Goal: Task Accomplishment & Management: Manage account settings

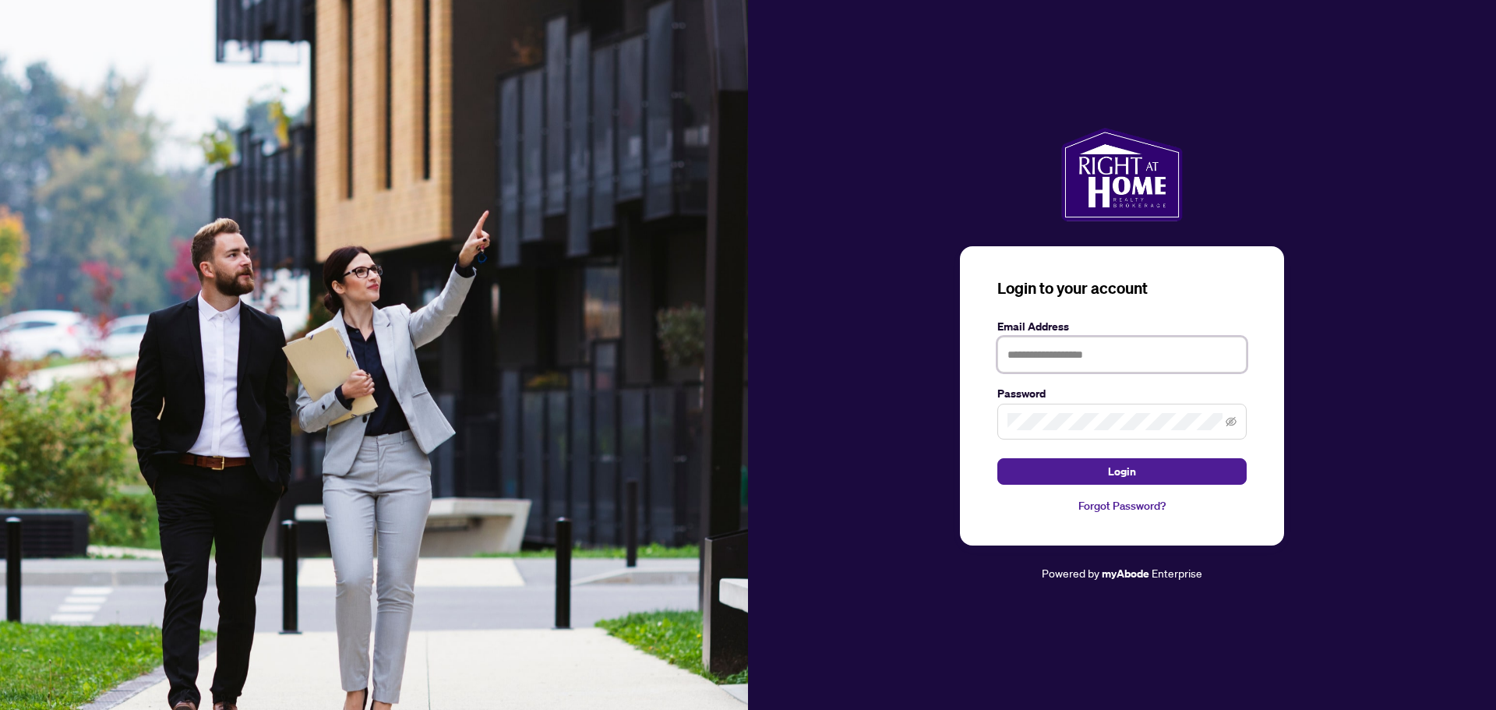
click at [1067, 362] on input "text" at bounding box center [1121, 355] width 249 height 36
type input "**********"
click at [1091, 474] on button "Login" at bounding box center [1121, 471] width 249 height 26
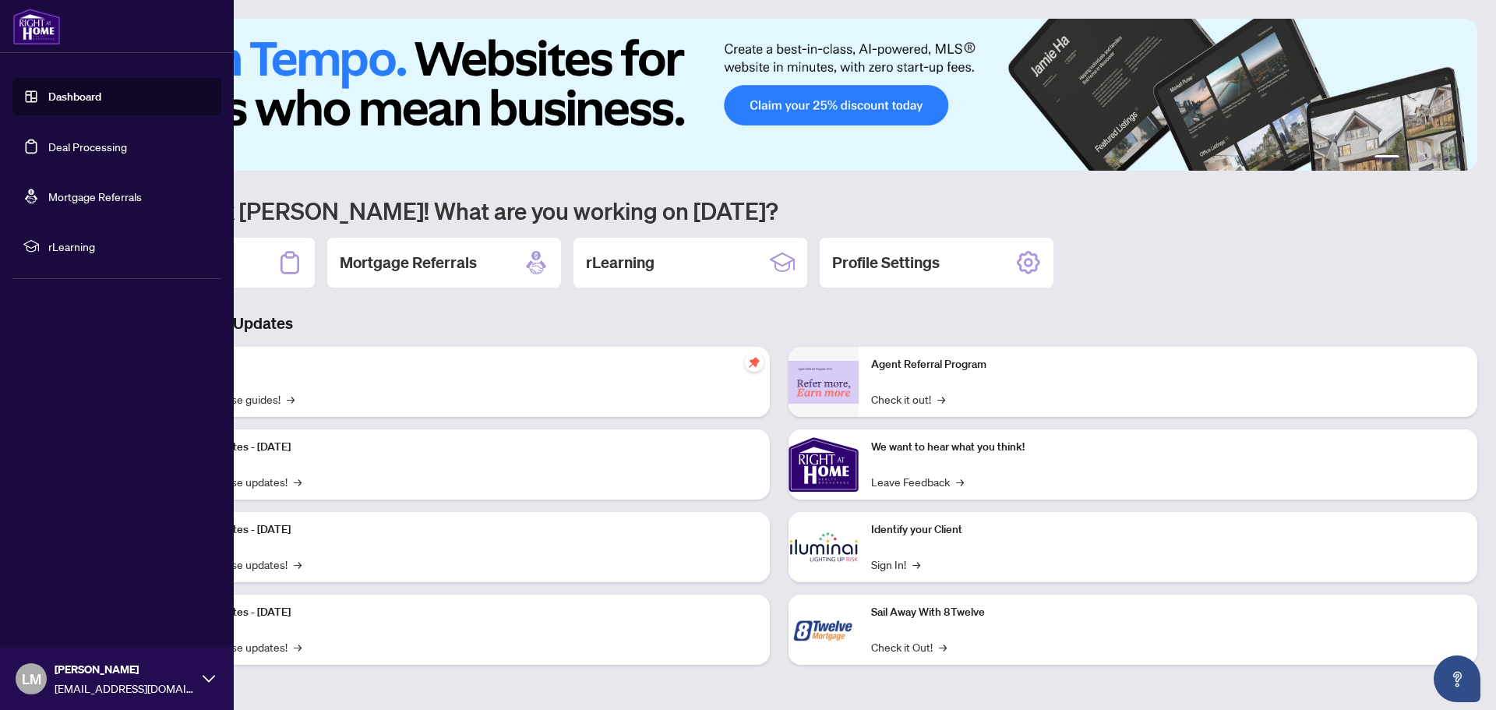
click at [61, 146] on link "Deal Processing" at bounding box center [87, 146] width 79 height 14
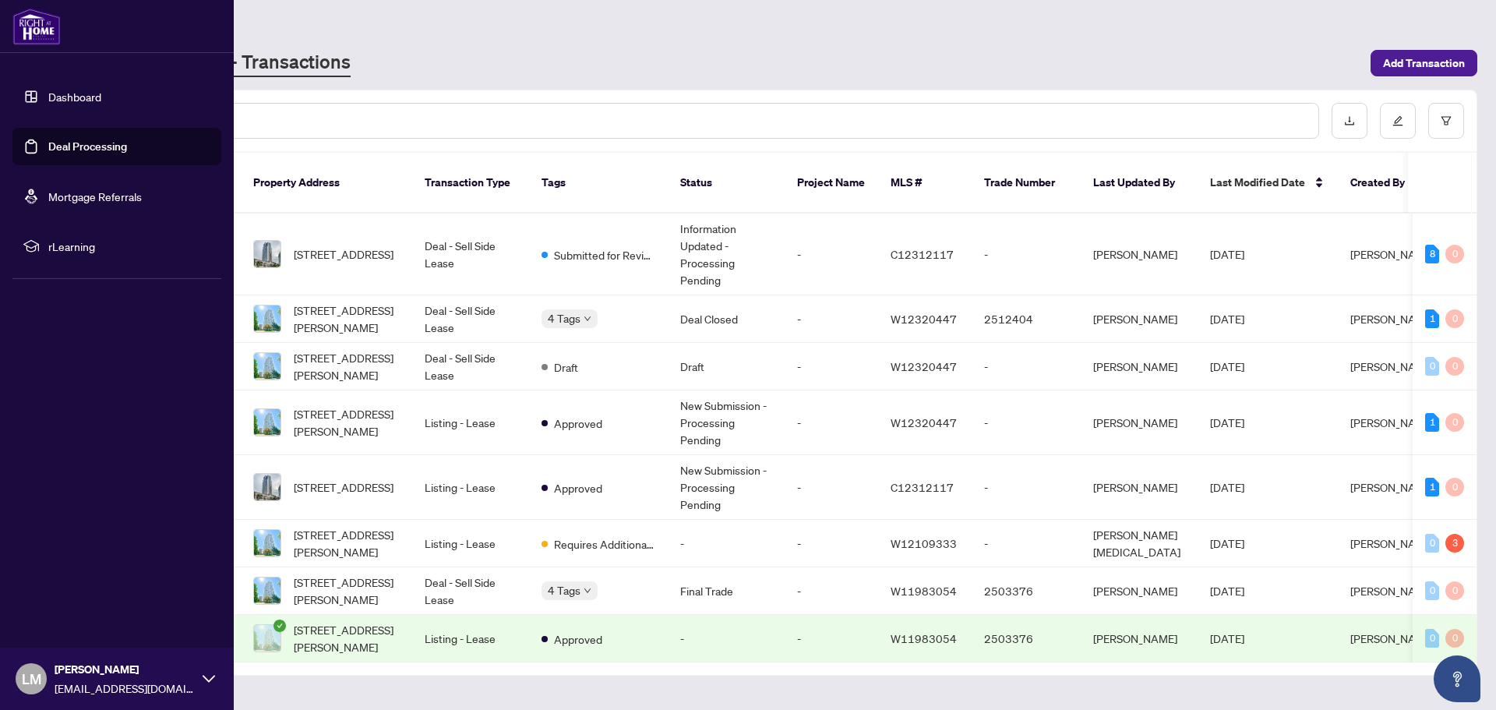
click at [50, 98] on link "Dashboard" at bounding box center [74, 97] width 53 height 14
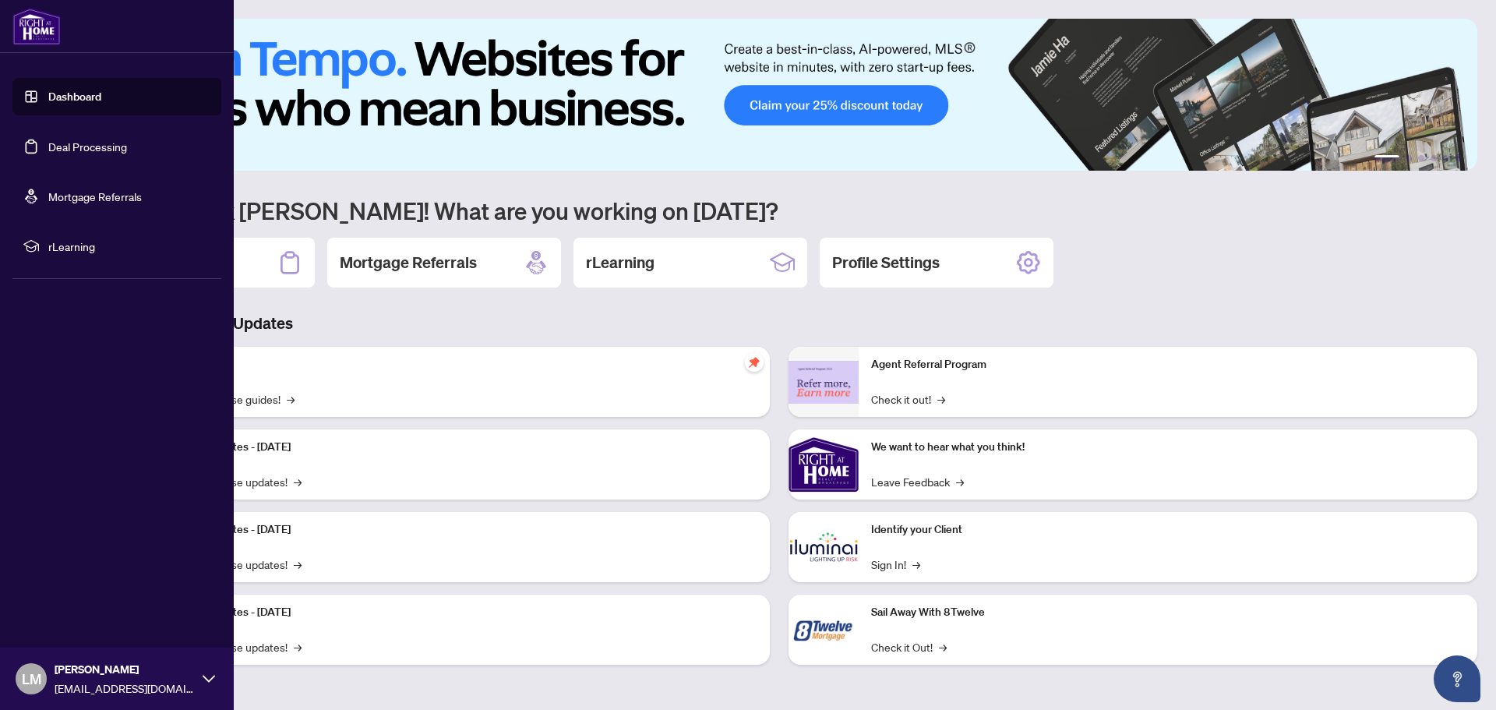
click at [62, 144] on link "Deal Processing" at bounding box center [87, 146] width 79 height 14
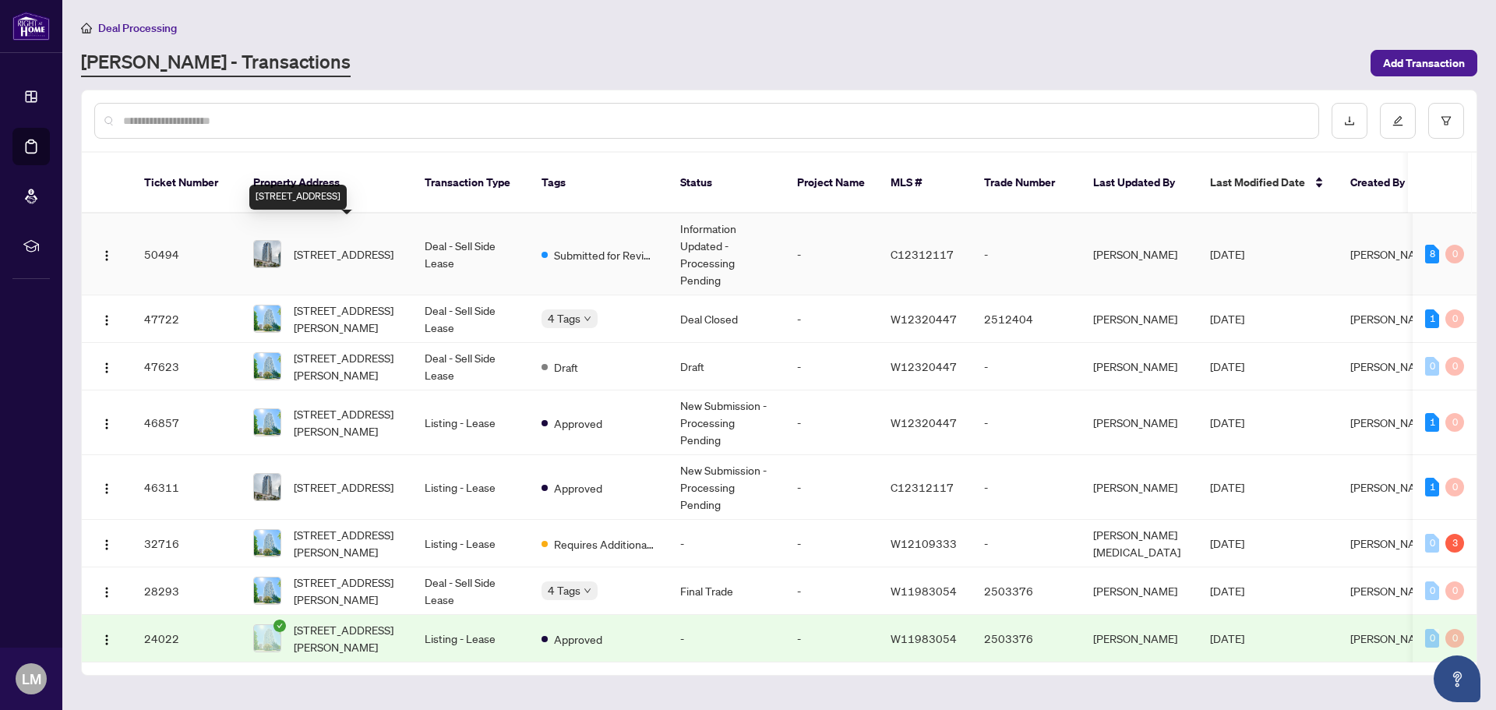
click at [368, 245] on span "[STREET_ADDRESS]" at bounding box center [344, 253] width 100 height 17
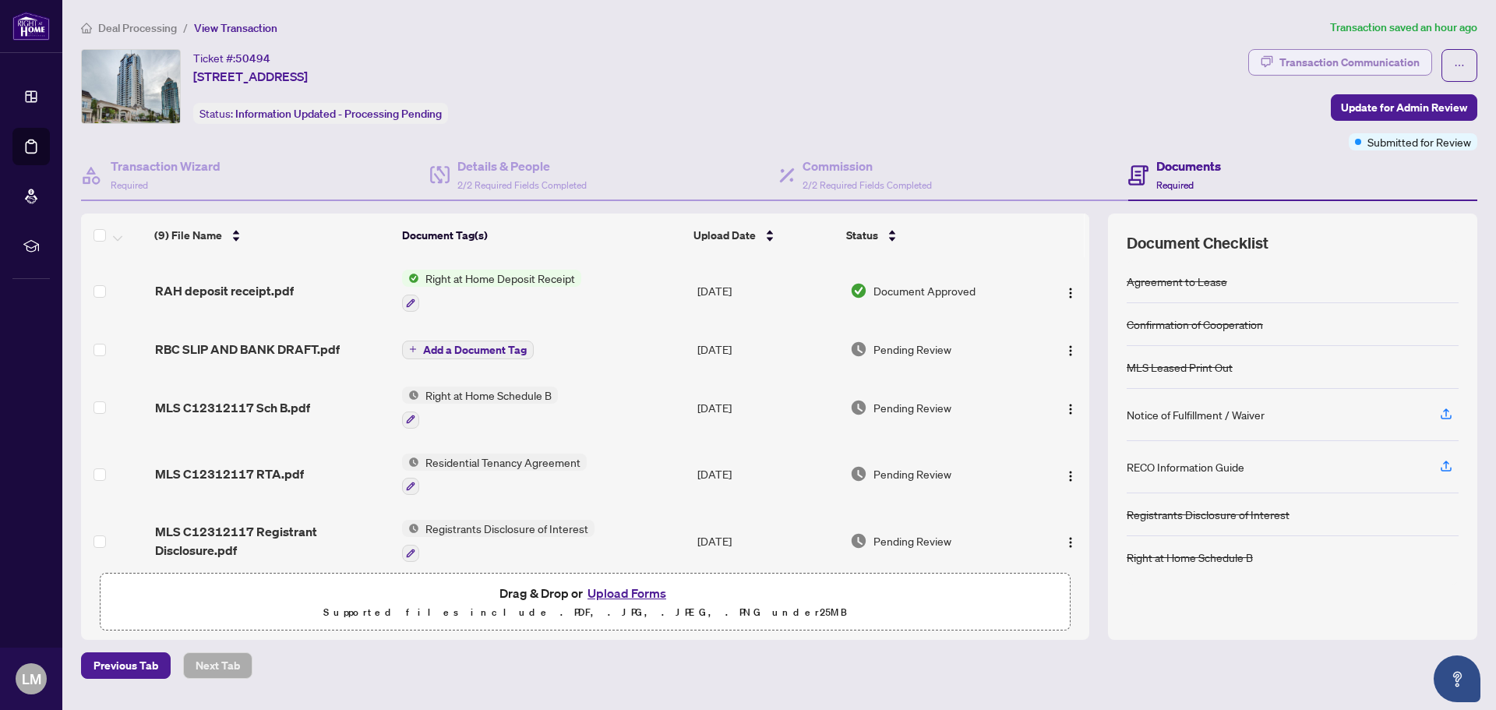
click at [1372, 65] on div "Transaction Communication" at bounding box center [1349, 62] width 140 height 25
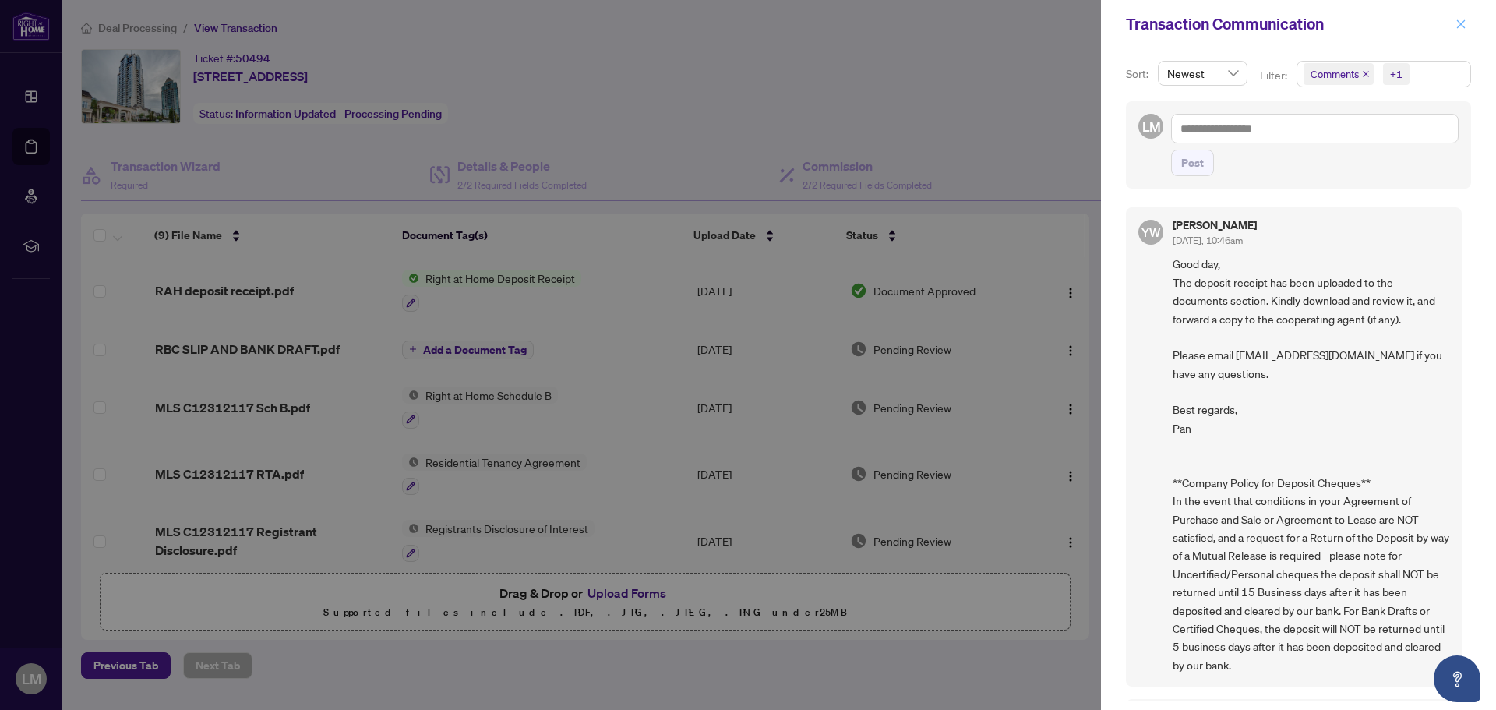
click at [1461, 29] on icon "close" at bounding box center [1460, 24] width 11 height 11
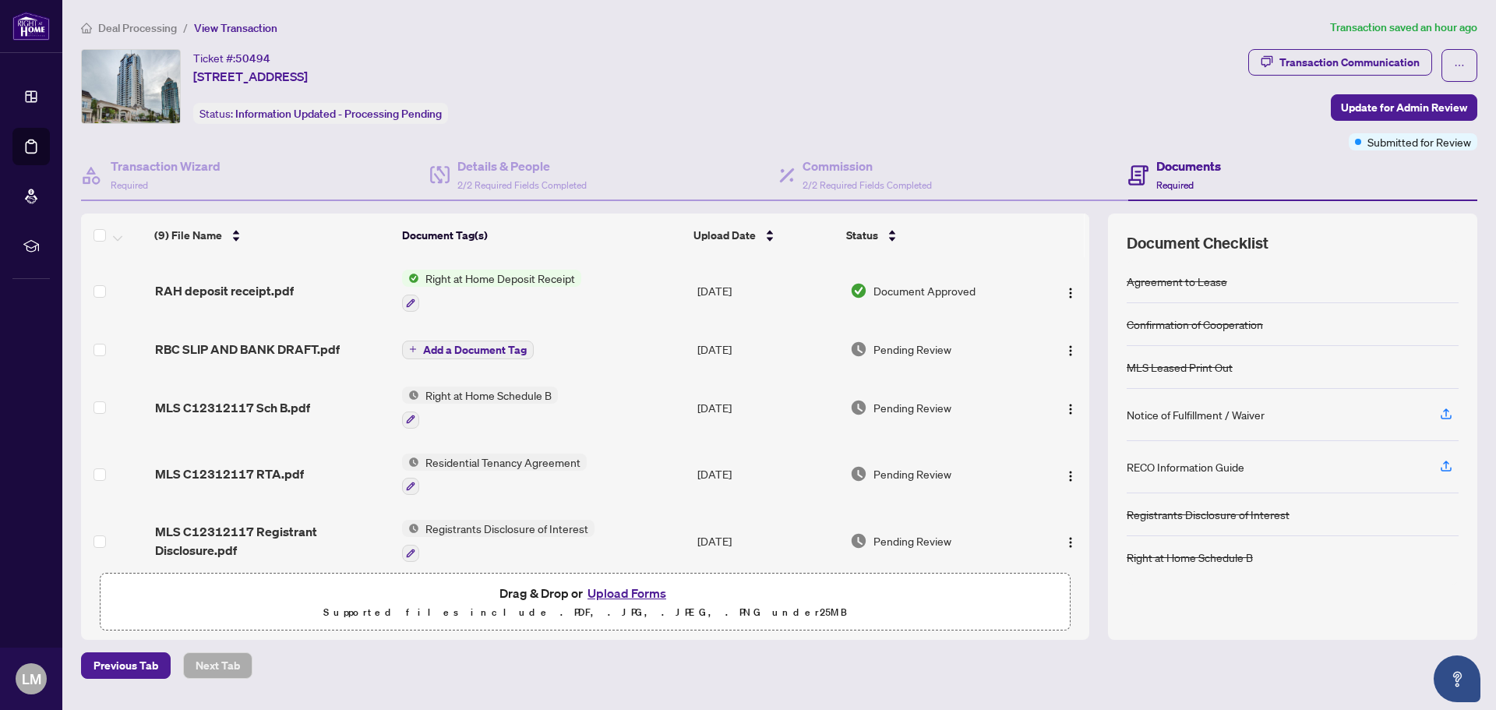
click at [525, 281] on span "Right at Home Deposit Receipt" at bounding box center [500, 278] width 162 height 17
click at [411, 301] on icon "button" at bounding box center [410, 302] width 9 height 9
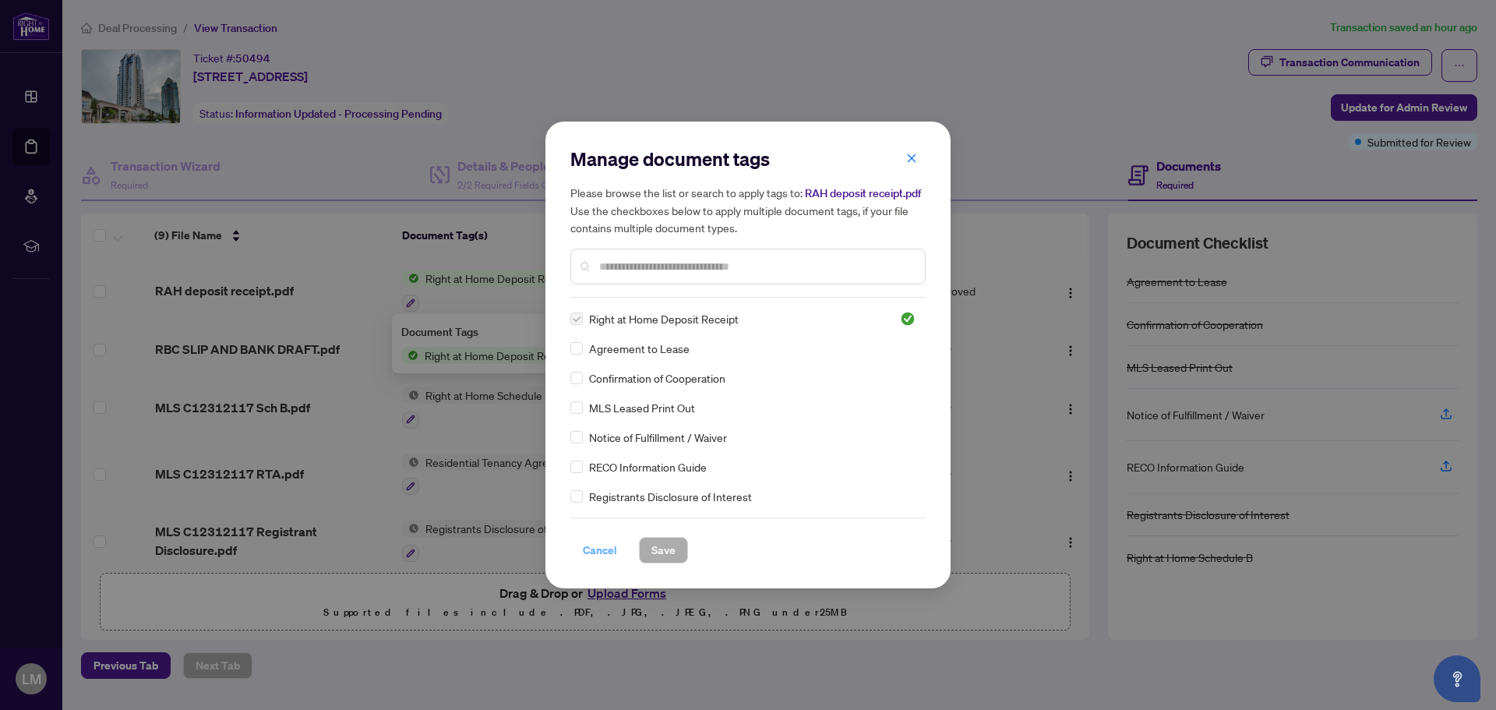
click at [588, 550] on span "Cancel" at bounding box center [600, 550] width 34 height 25
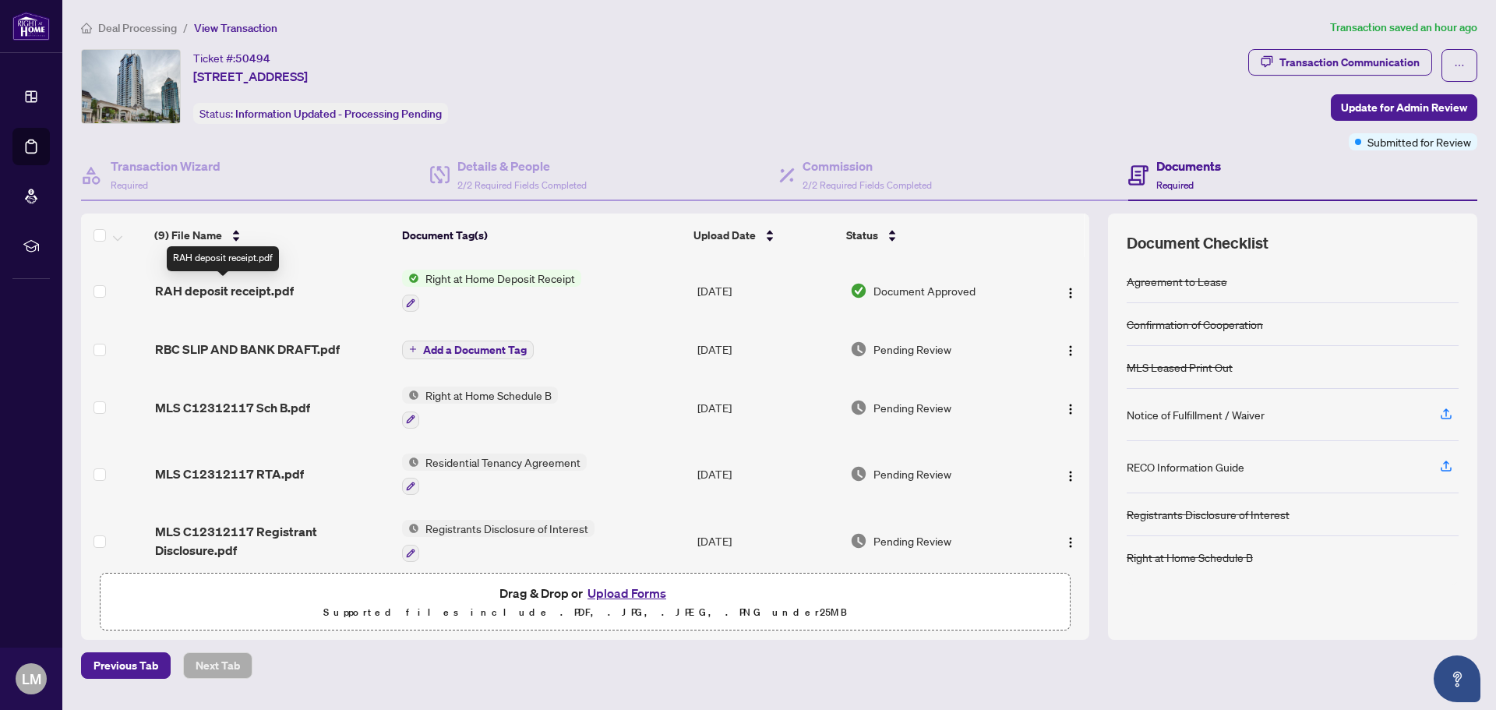
click at [245, 289] on span "RAH deposit receipt.pdf" at bounding box center [224, 290] width 139 height 19
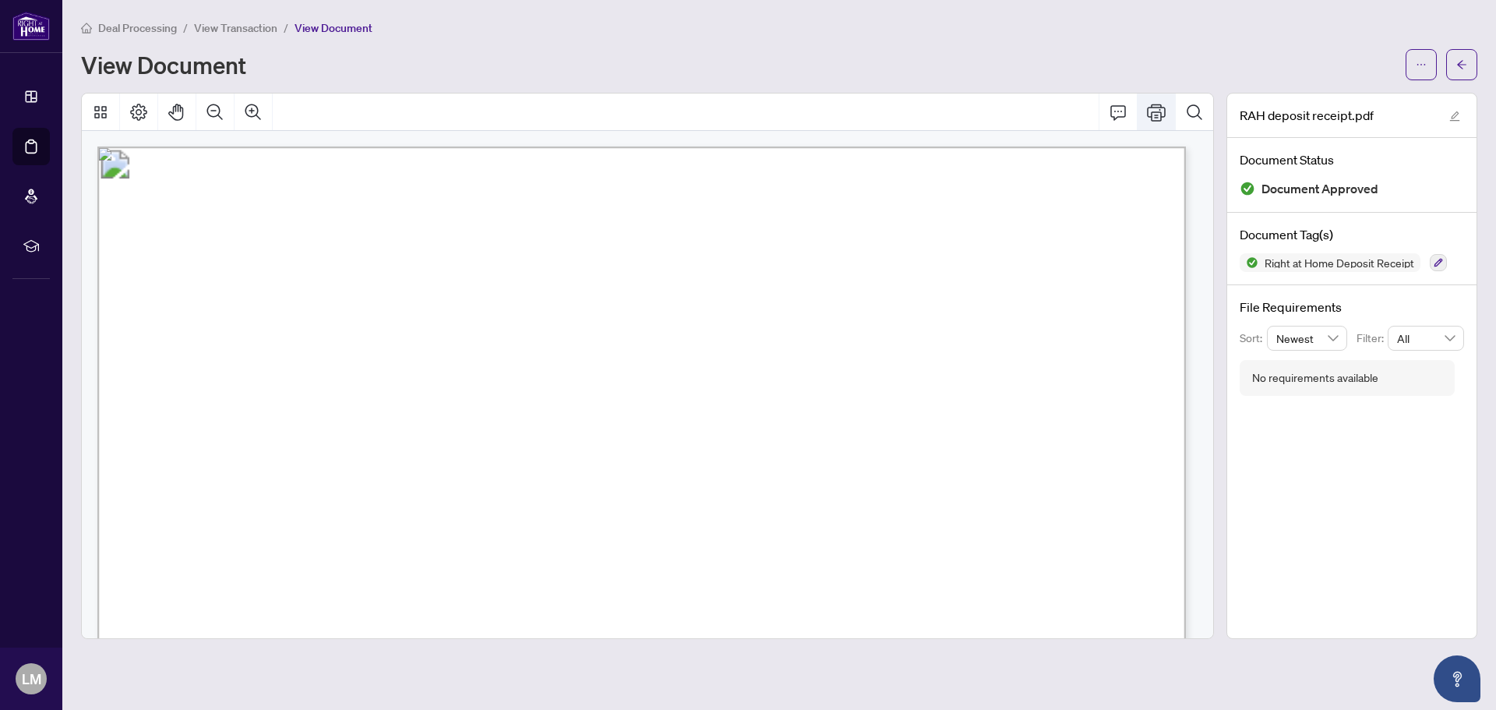
click at [1150, 107] on icon "Print" at bounding box center [1156, 112] width 19 height 17
click at [1461, 64] on icon "arrow-left" at bounding box center [1461, 64] width 11 height 11
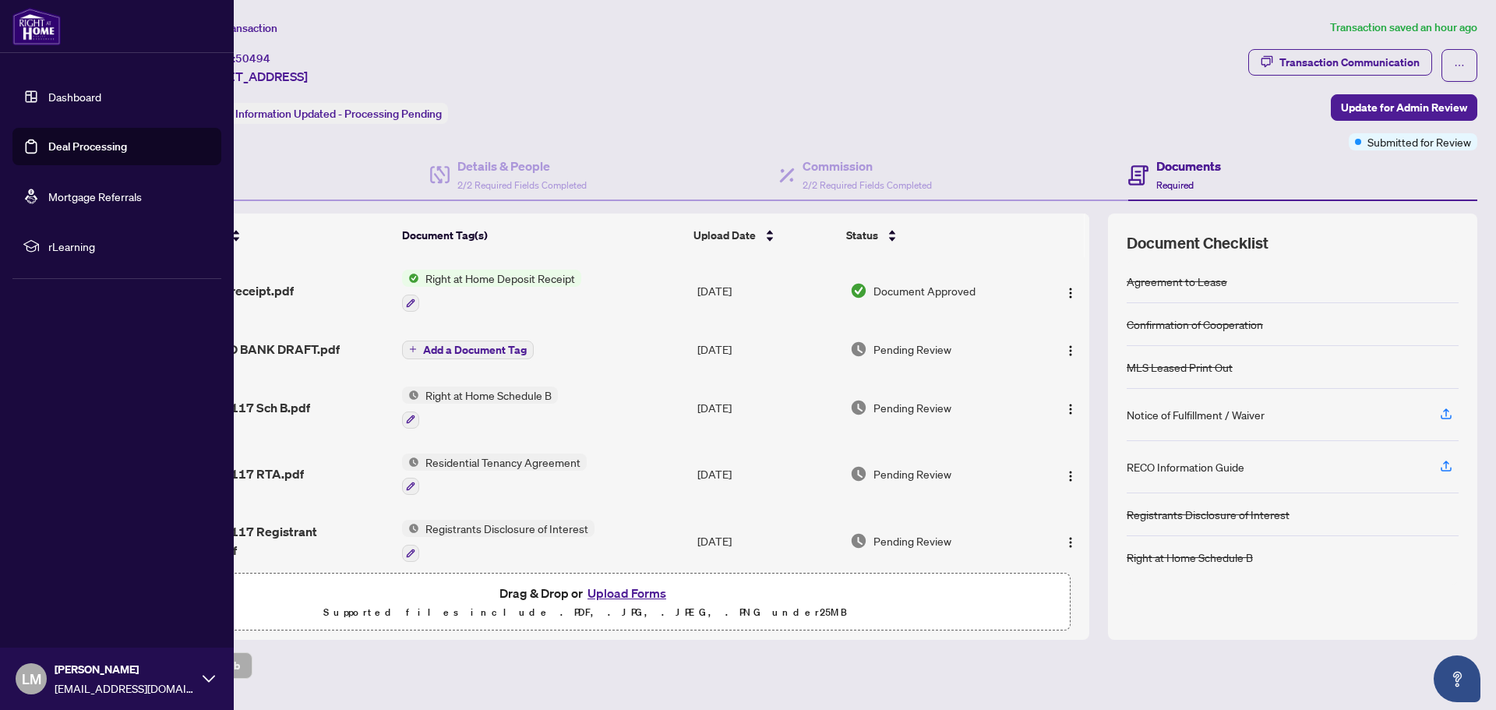
click at [37, 686] on span "LM" at bounding box center [31, 679] width 19 height 22
click at [67, 591] on span "Logout" at bounding box center [62, 585] width 35 height 25
